Goal: Task Accomplishment & Management: Manage account settings

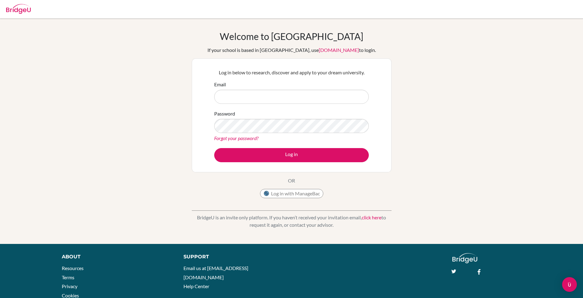
click at [430, 95] on div "Welcome to BridgeU If your school is based in China, use app.bridge-u.com.cn to…" at bounding box center [291, 131] width 583 height 201
click at [250, 96] on input "Email" at bounding box center [291, 97] width 154 height 14
type input "[EMAIL_ADDRESS][DOMAIN_NAME]"
click at [214, 148] on button "Log in" at bounding box center [291, 155] width 154 height 14
click at [246, 138] on link "Forgot your password?" at bounding box center [236, 138] width 44 height 6
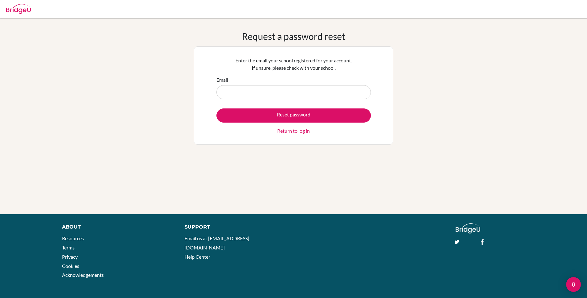
click at [318, 96] on input "Email" at bounding box center [294, 92] width 154 height 14
type input "[EMAIL_ADDRESS][DOMAIN_NAME]"
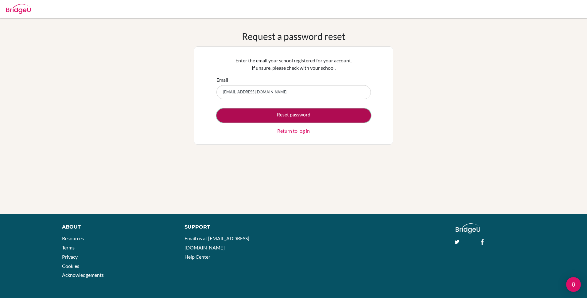
click at [299, 116] on button "Reset password" at bounding box center [294, 115] width 154 height 14
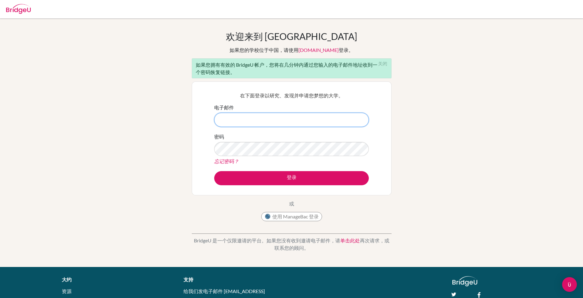
click at [266, 116] on input "电子邮件" at bounding box center [291, 120] width 154 height 14
type input "[EMAIL_ADDRESS][DOMAIN_NAME]"
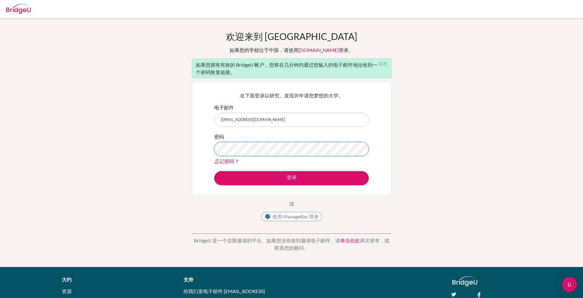
click at [214, 171] on button "登录" at bounding box center [291, 178] width 154 height 14
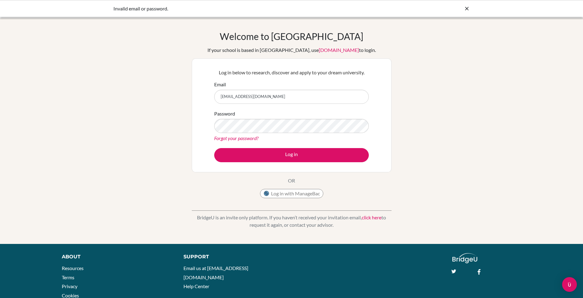
click at [254, 139] on link "Forgot your password?" at bounding box center [236, 138] width 44 height 6
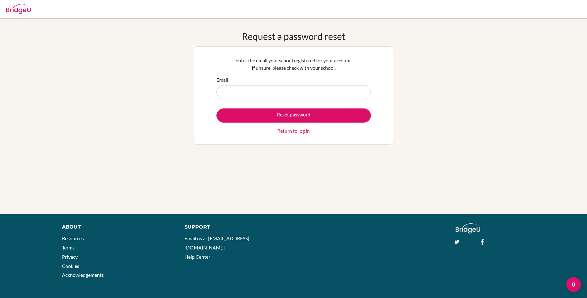
click at [285, 92] on input "Email" at bounding box center [294, 92] width 154 height 14
type input "[EMAIL_ADDRESS][DOMAIN_NAME]"
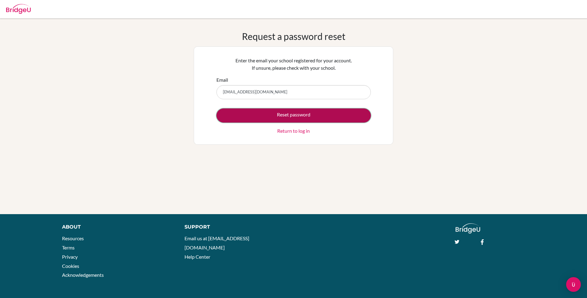
click at [303, 114] on button "Reset password" at bounding box center [294, 115] width 154 height 14
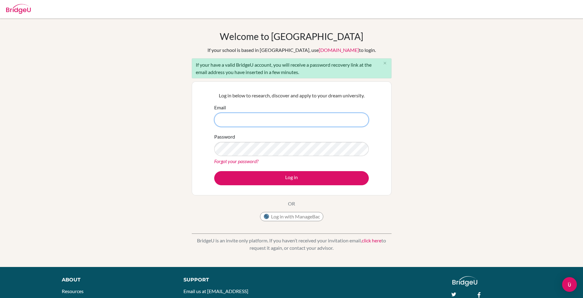
click at [309, 115] on input "Email" at bounding box center [291, 120] width 154 height 14
type input "180213@ucis.ac.th"
click at [239, 159] on link "Forgot your password?" at bounding box center [236, 161] width 44 height 6
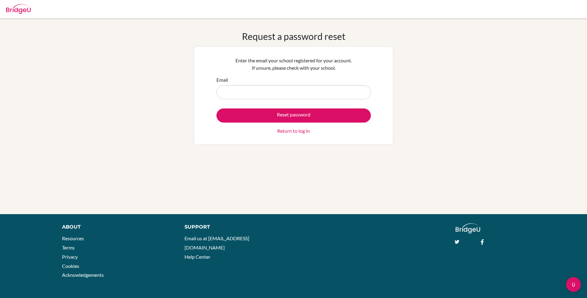
type input "180213sunny@gmail.com"
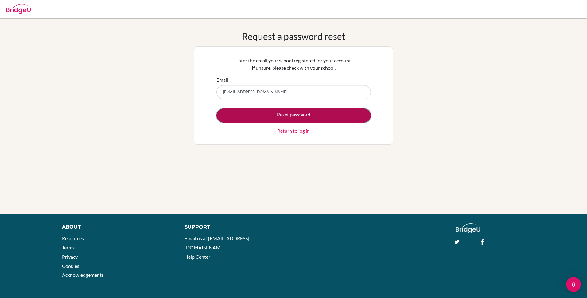
click at [299, 111] on button "Reset password" at bounding box center [294, 115] width 154 height 14
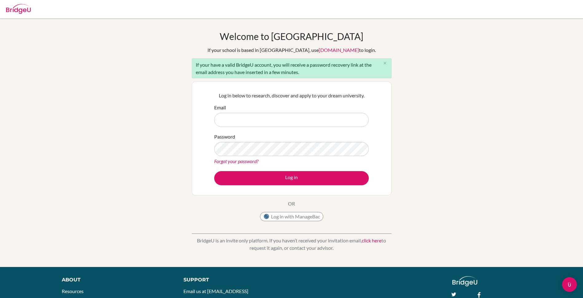
click at [245, 162] on link "Forgot your password?" at bounding box center [236, 161] width 44 height 6
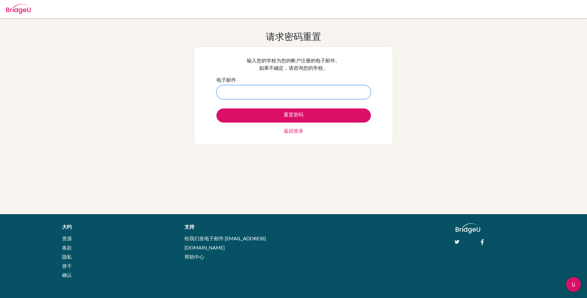
click at [328, 91] on input "电子邮件" at bounding box center [294, 92] width 154 height 14
type input "[EMAIL_ADDRESS][DOMAIN_NAME]"
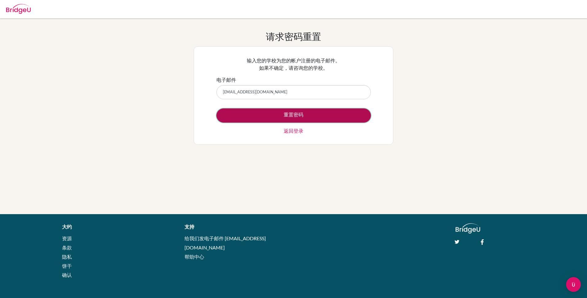
click at [293, 120] on button "重置密码" at bounding box center [294, 115] width 154 height 14
